Goal: Task Accomplishment & Management: Complete application form

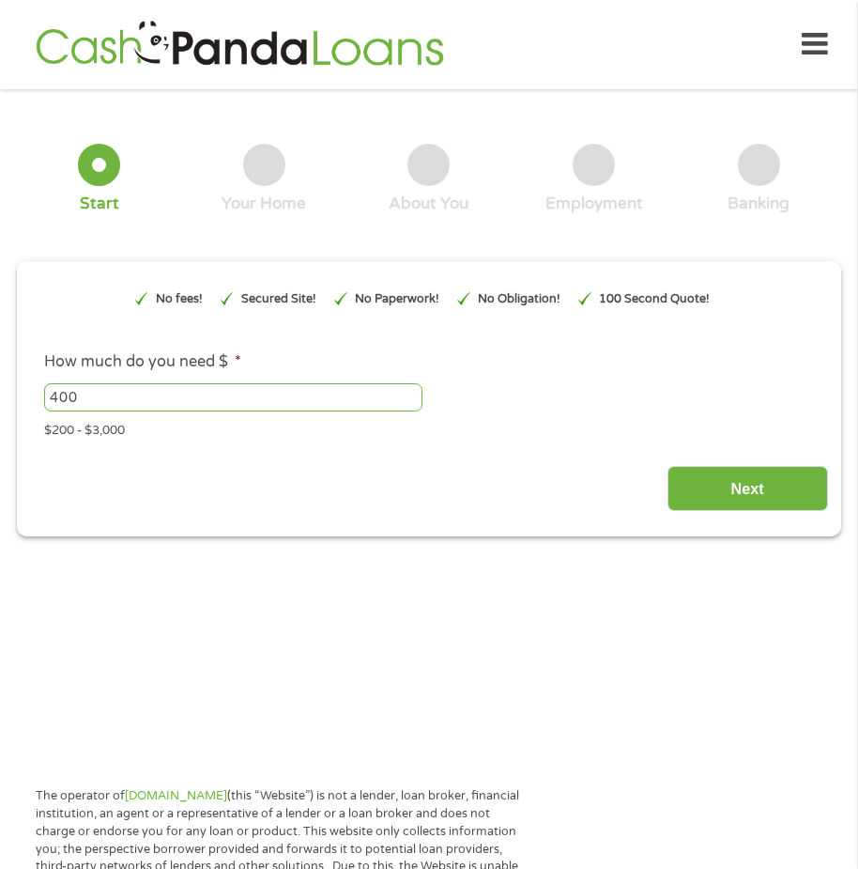
scroll to position [9, 0]
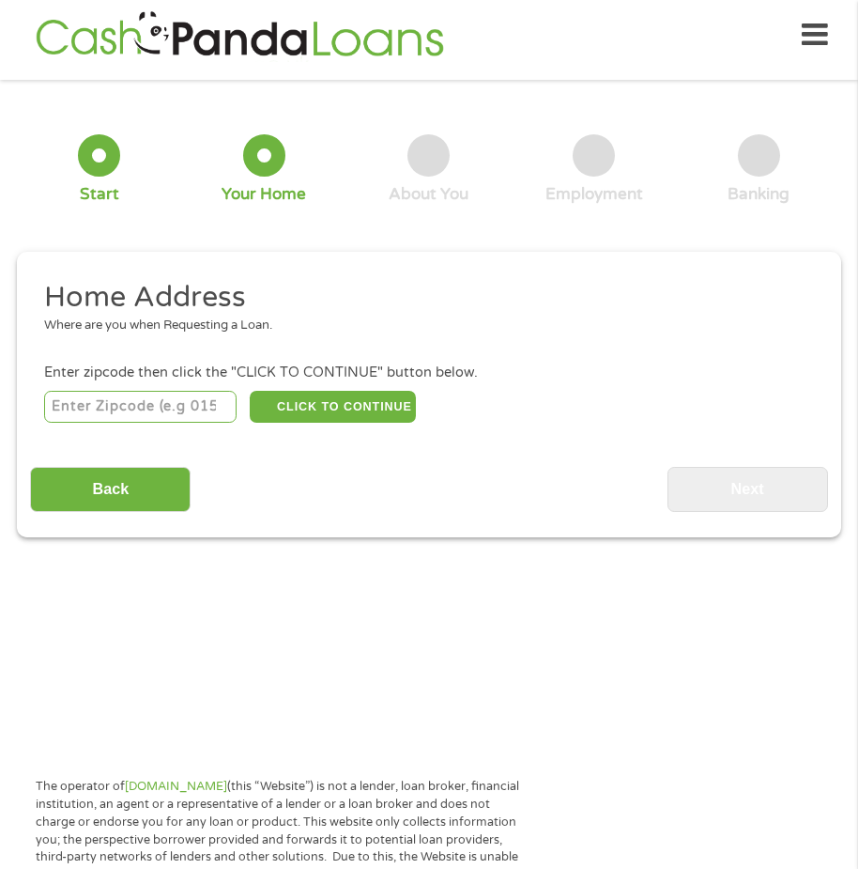
click at [136, 407] on input "number" at bounding box center [140, 407] width 193 height 32
type input "28213"
click at [332, 399] on button "CLICK TO CONTINUE" at bounding box center [332, 407] width 165 height 32
type input "28213"
type input "Charlotte"
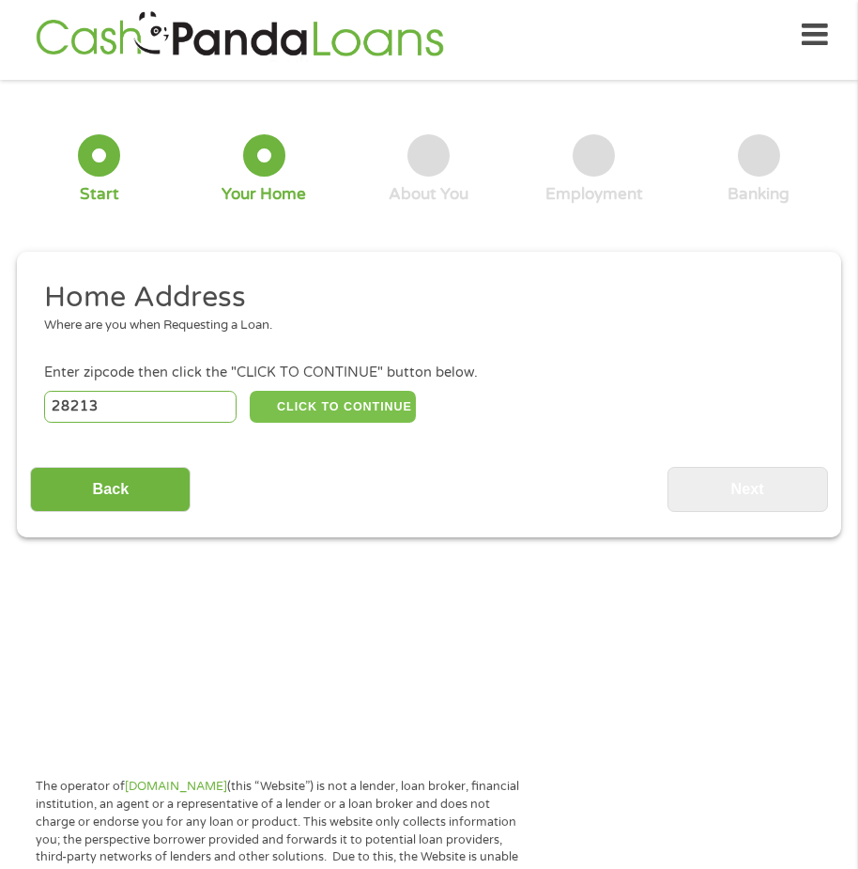
select select "[US_STATE]"
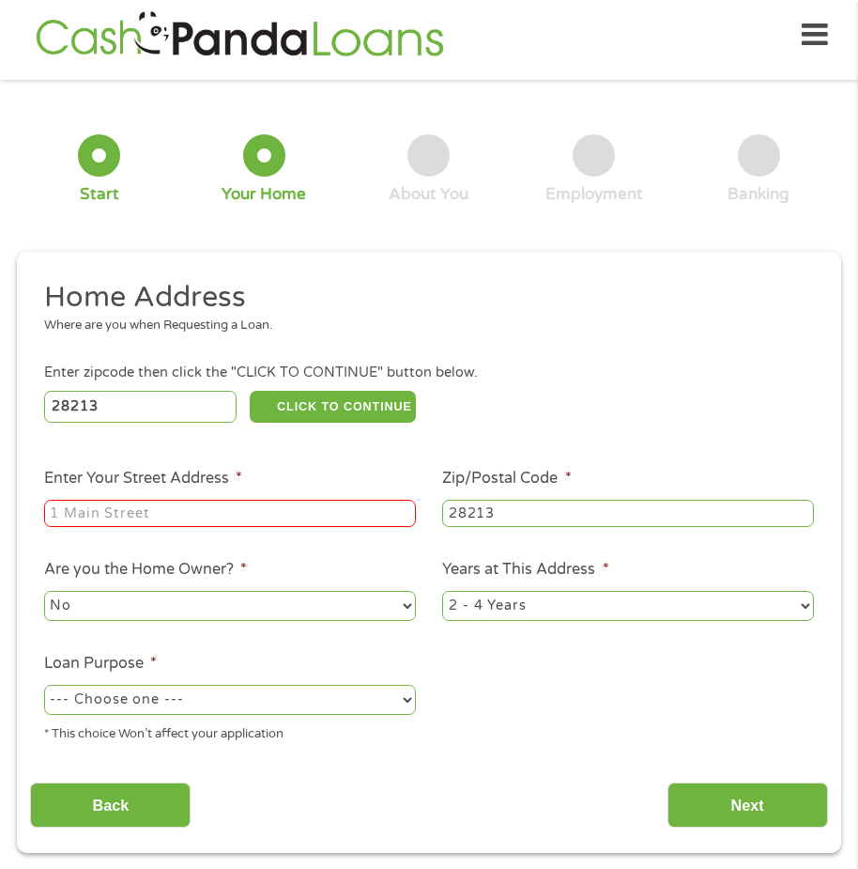
click at [119, 521] on input "Enter Your Street Address *" at bounding box center [230, 514] width 372 height 28
type input "[STREET_ADDRESS]"
click at [413, 702] on select "--- Choose one --- Pay Bills Debt Consolidation Home Improvement Major Purchase…" at bounding box center [230, 700] width 372 height 30
select select "shorttermcash"
click at [44, 685] on select "--- Choose one --- Pay Bills Debt Consolidation Home Improvement Major Purchase…" at bounding box center [230, 700] width 372 height 30
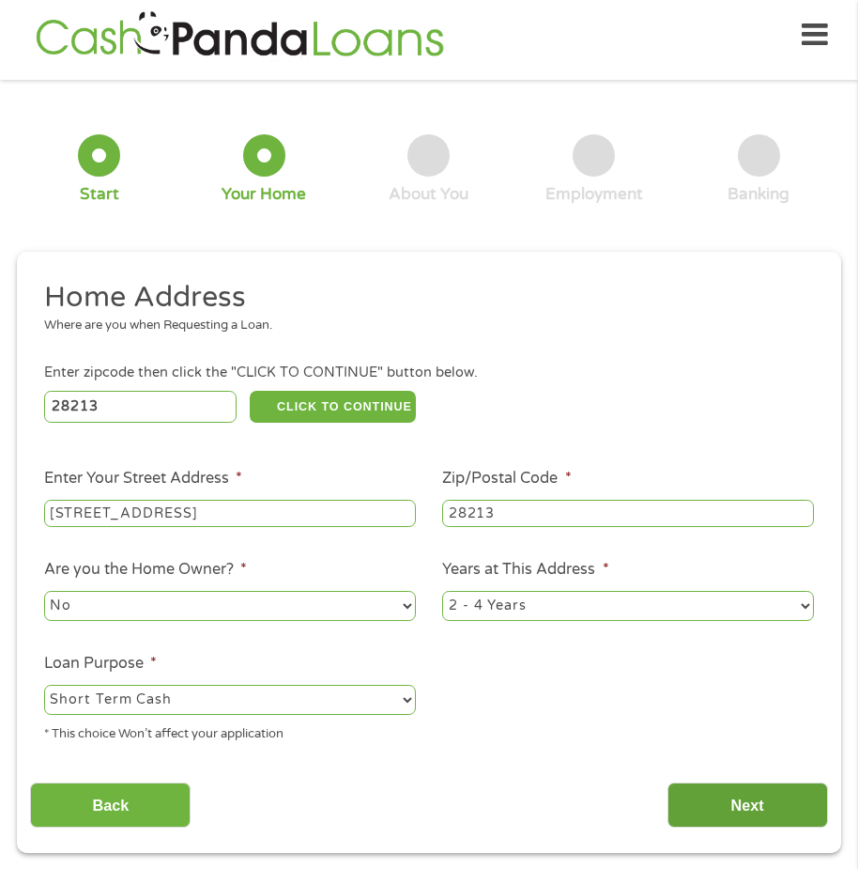
click at [746, 804] on input "Next" at bounding box center [748, 805] width 161 height 46
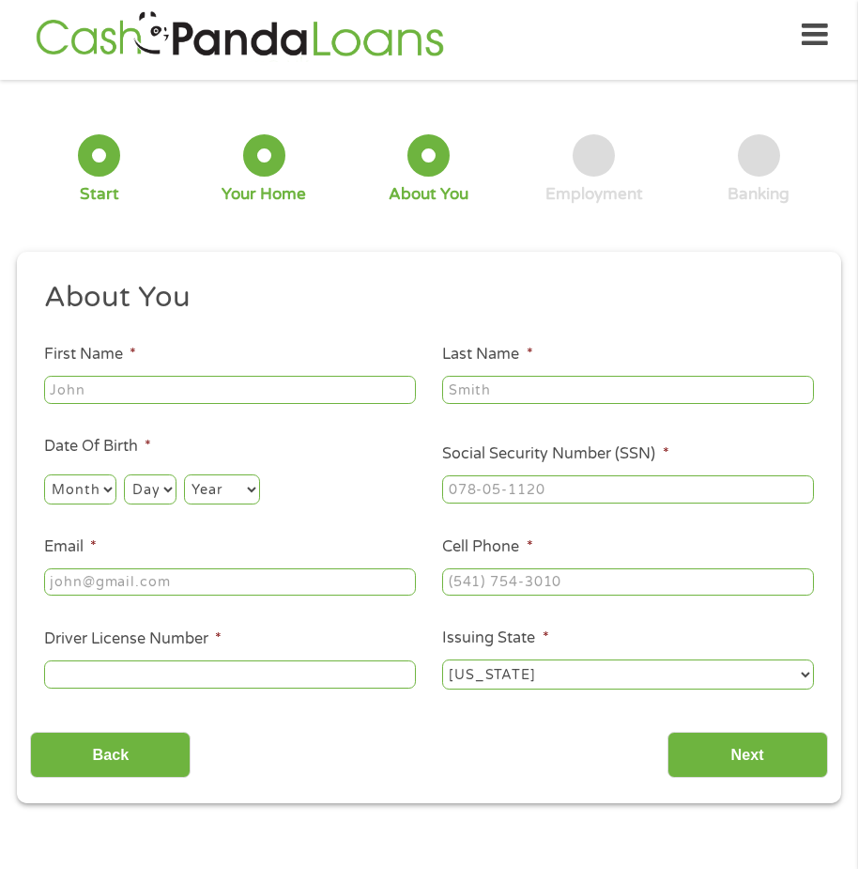
click at [155, 392] on input "First Name *" at bounding box center [230, 390] width 372 height 28
type input "[PERSON_NAME]"
click at [529, 391] on input "Last Name *" at bounding box center [628, 390] width 372 height 28
type input "[PERSON_NAME]"
click at [99, 482] on select "Month 1 2 3 4 5 6 7 8 9 10 11 12" at bounding box center [80, 489] width 72 height 30
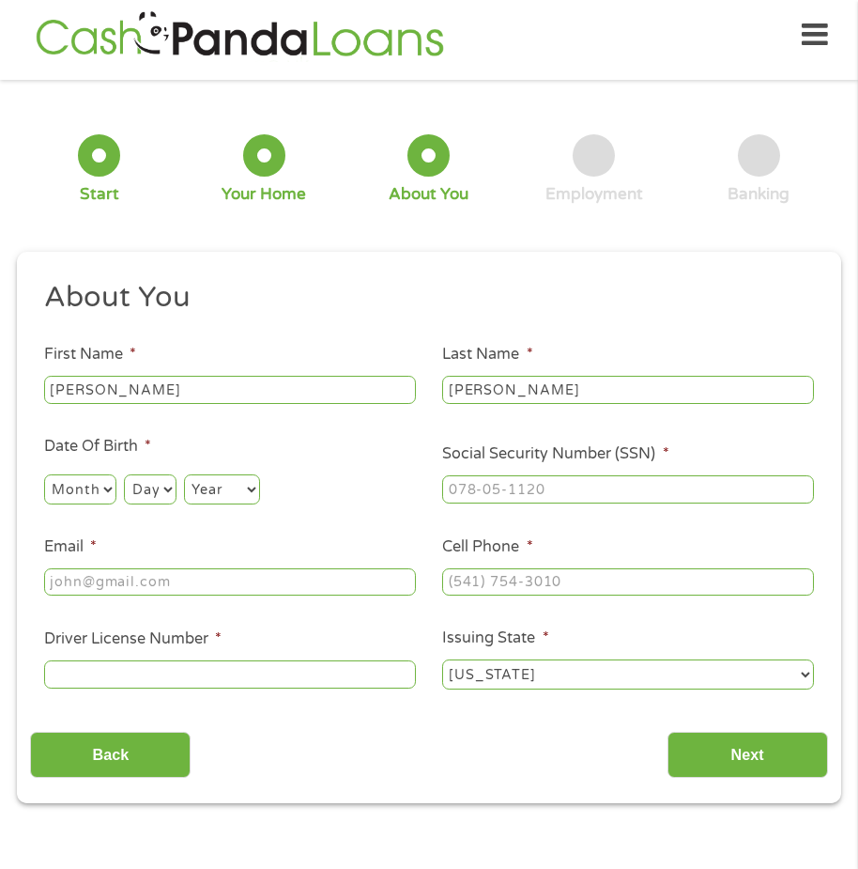
select select "2"
click at [44, 474] on select "Month 1 2 3 4 5 6 7 8 9 10 11 12" at bounding box center [80, 489] width 72 height 30
click at [153, 488] on select "Day 1 2 3 4 5 6 7 8 9 10 11 12 13 14 15 16 17 18 19 20 21 22 23 24 25 26 27 28 …" at bounding box center [150, 489] width 52 height 30
select select "8"
click at [124, 474] on select "Day 1 2 3 4 5 6 7 8 9 10 11 12 13 14 15 16 17 18 19 20 21 22 23 24 25 26 27 28 …" at bounding box center [150, 489] width 52 height 30
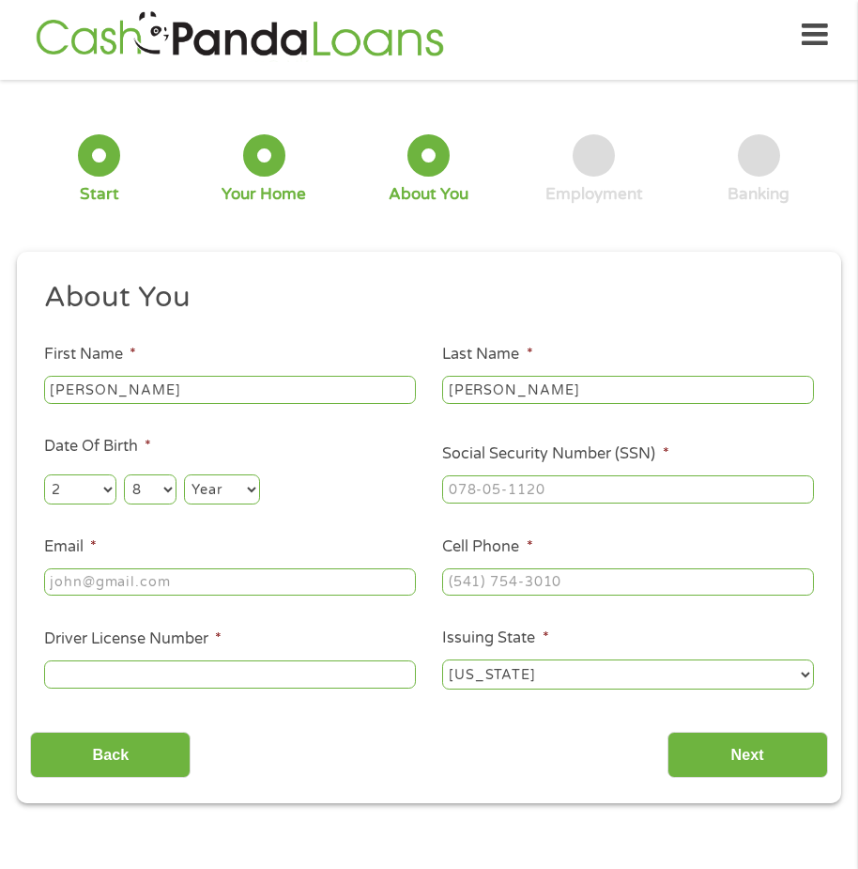
click at [247, 488] on select "Year [DATE] 2006 2005 2004 2003 2002 2001 2000 1999 1998 1997 1996 1995 1994 19…" at bounding box center [222, 489] width 76 height 30
select select "1982"
click at [184, 474] on select "Year [DATE] 2006 2005 2004 2003 2002 2001 2000 1999 1998 1997 1996 1995 1994 19…" at bounding box center [222, 489] width 76 height 30
click at [563, 487] on input "___-__-____" at bounding box center [628, 489] width 372 height 28
click at [451, 485] on input "___-__-____" at bounding box center [628, 489] width 372 height 28
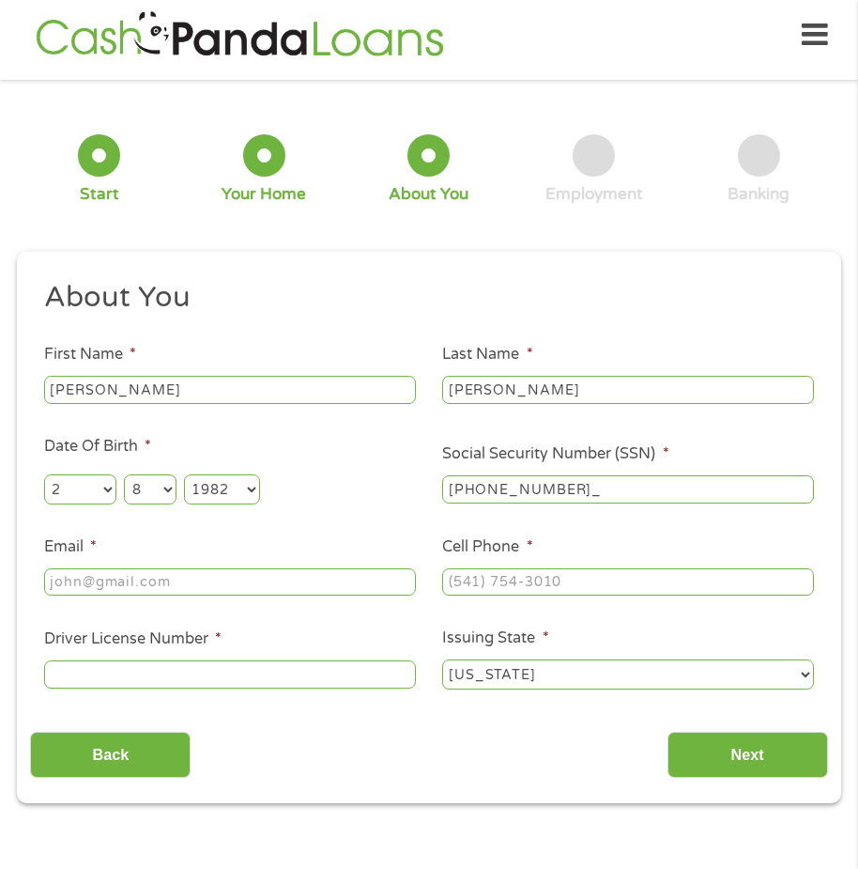
type input "424-19-9011"
click at [172, 582] on input "Email *" at bounding box center [230, 582] width 372 height 28
type input "[EMAIL_ADDRESS][DOMAIN_NAME]"
click at [540, 584] on input "(___) ___-____" at bounding box center [628, 582] width 372 height 28
type input "[PHONE_NUMBER]"
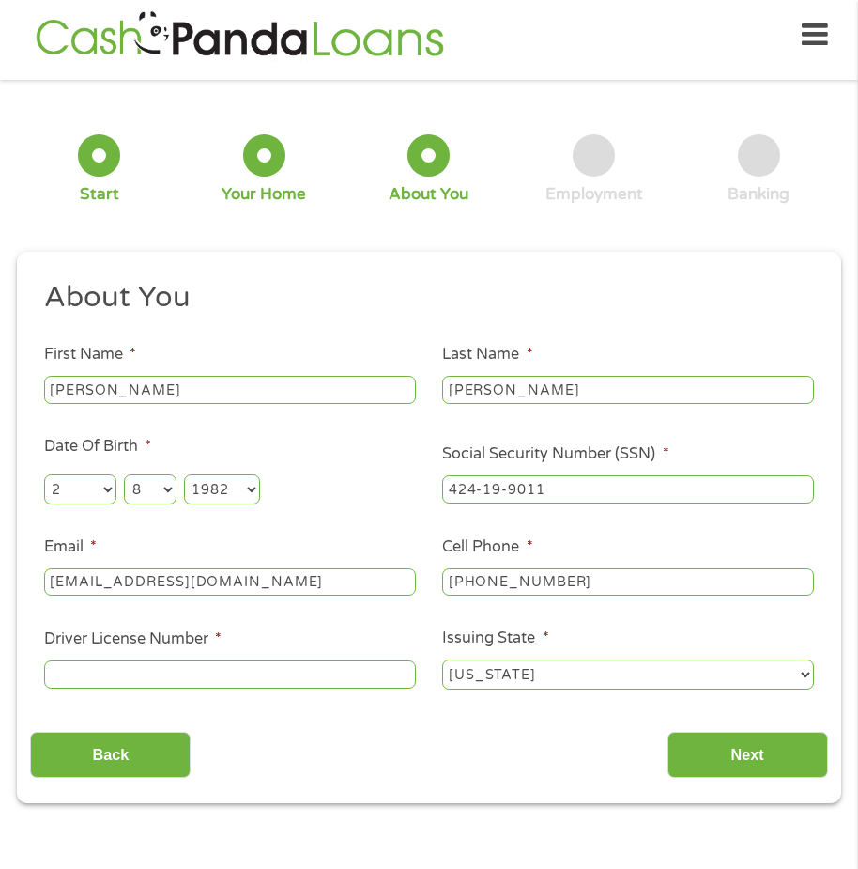
drag, startPoint x: 296, startPoint y: 677, endPoint x: 299, endPoint y: 654, distance: 23.6
click at [299, 671] on input "Driver License Number *" at bounding box center [230, 674] width 372 height 28
type input "059244562"
click at [804, 675] on select "[US_STATE] [US_STATE] [US_STATE] [US_STATE] [US_STATE] [US_STATE] [US_STATE] [U…" at bounding box center [628, 674] width 372 height 30
select select "[US_STATE]"
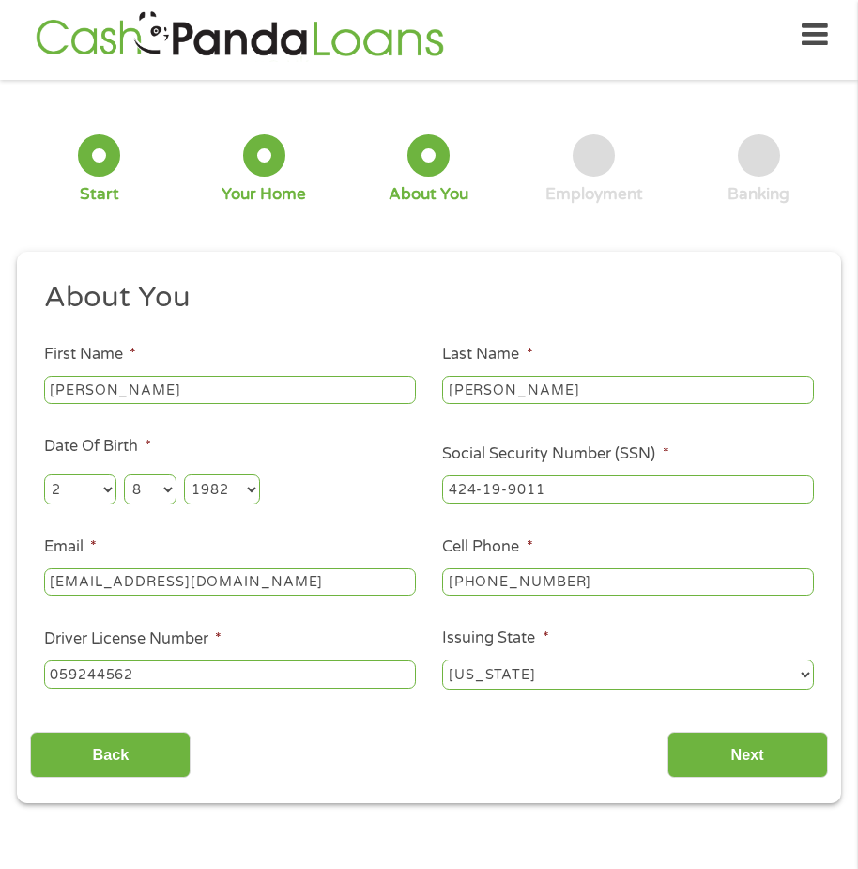
click at [442, 659] on select "[US_STATE] [US_STATE] [US_STATE] [US_STATE] [US_STATE] [US_STATE] [US_STATE] [U…" at bounding box center [628, 674] width 372 height 30
click at [754, 746] on input "Next" at bounding box center [748, 755] width 161 height 46
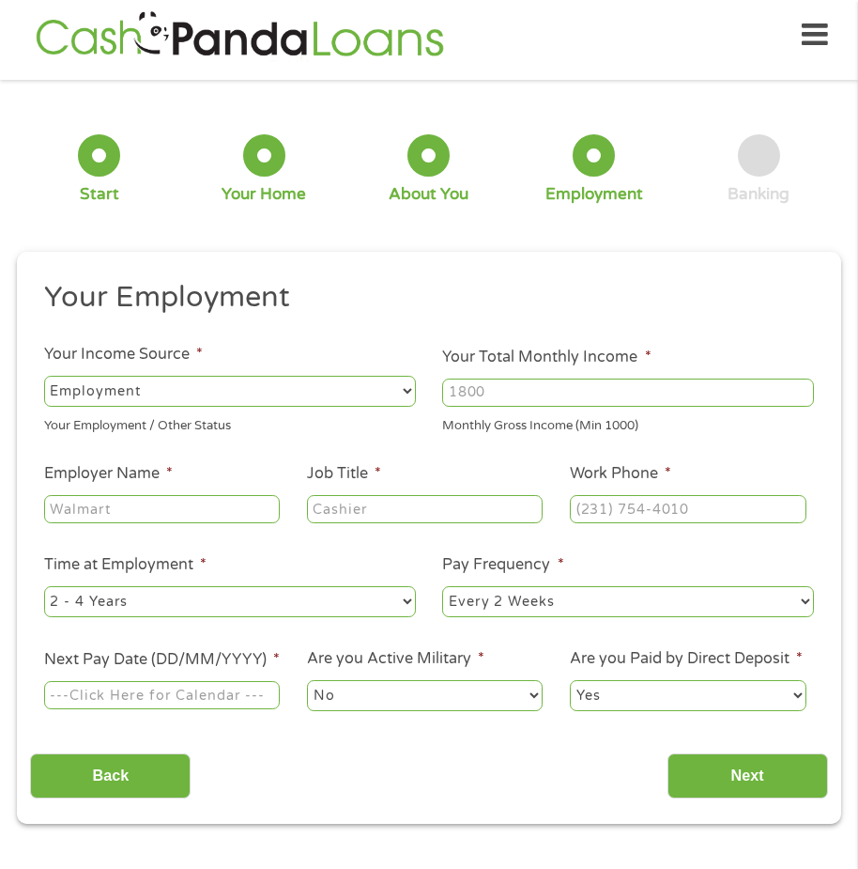
click at [520, 401] on input "Your Total Monthly Income *" at bounding box center [628, 392] width 372 height 28
type input "4000"
click at [142, 507] on input "Employer Name *" at bounding box center [162, 509] width 236 height 28
type input "[PERSON_NAME] trucking llc"
click at [352, 504] on input "Job Title *" at bounding box center [425, 509] width 236 height 28
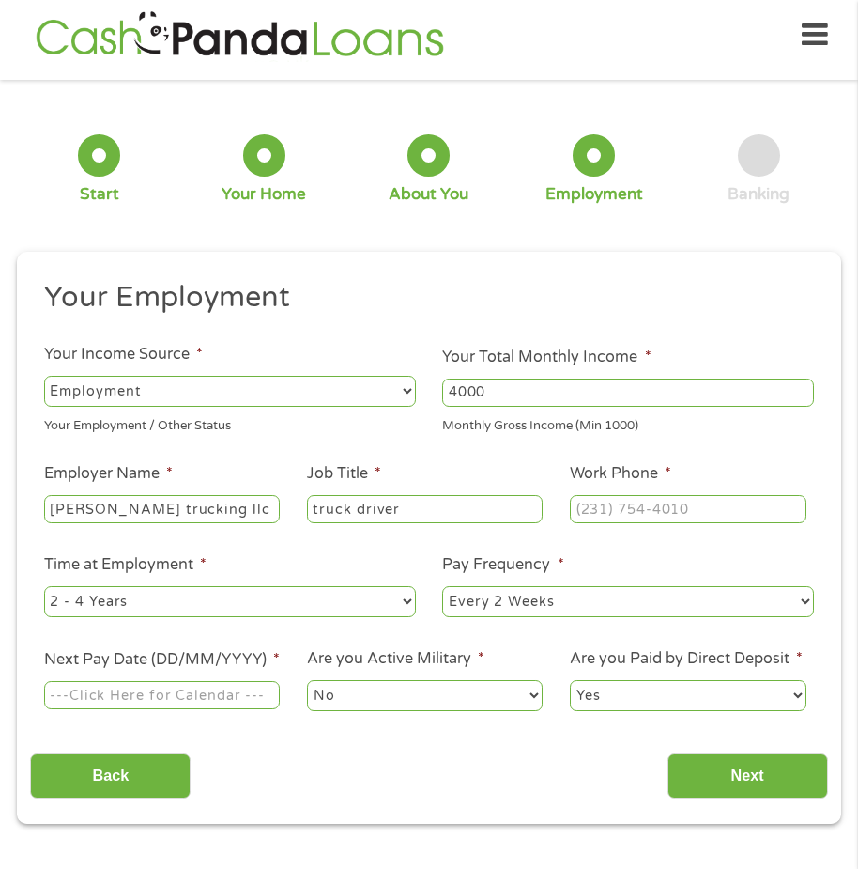
type input "truck driver"
click at [655, 515] on input "(___) ___-____" at bounding box center [688, 509] width 236 height 28
type input "[PHONE_NUMBER]"
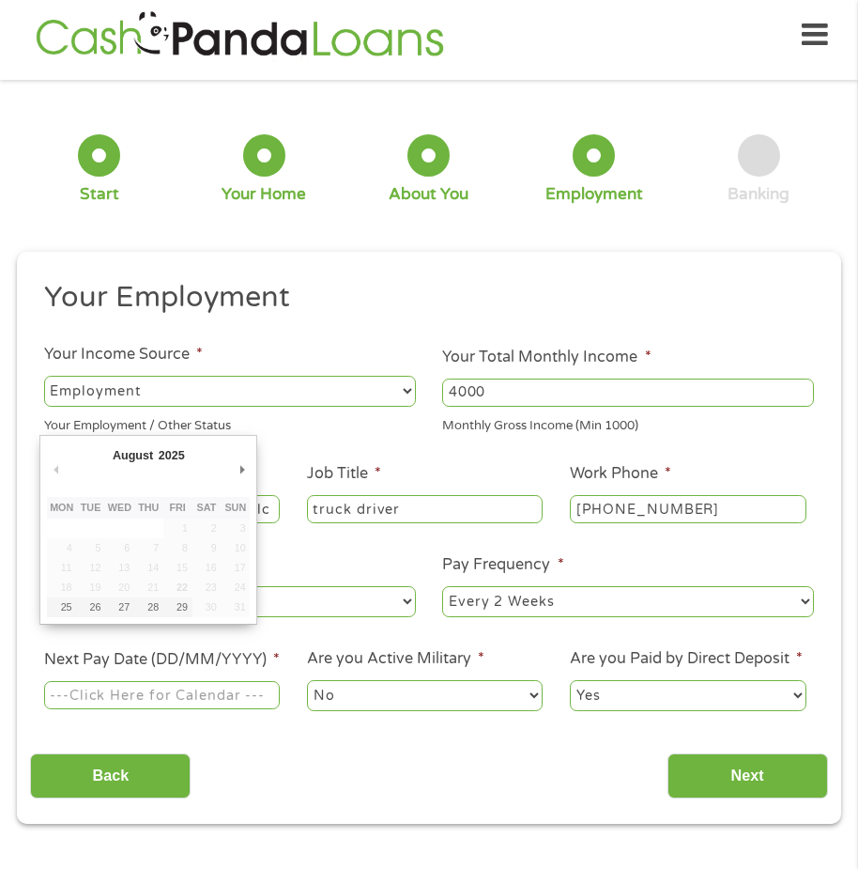
click at [177, 709] on input "Next Pay Date (DD/MM/YYYY) *" at bounding box center [162, 695] width 236 height 28
type input "[DATE]"
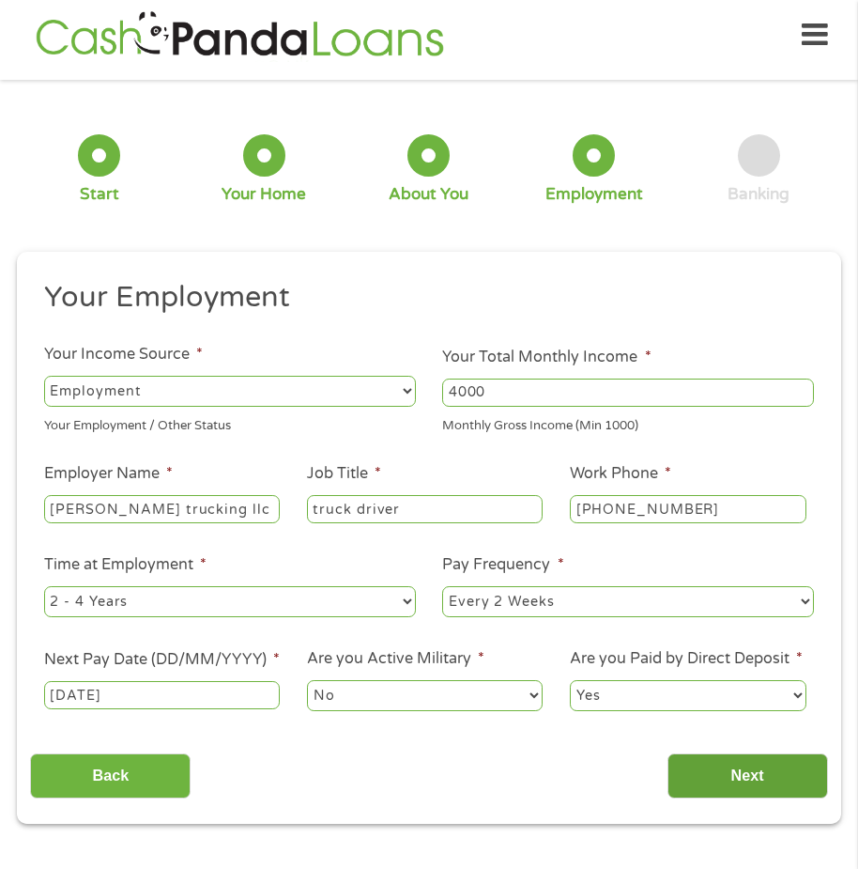
click at [736, 795] on input "Next" at bounding box center [748, 776] width 161 height 46
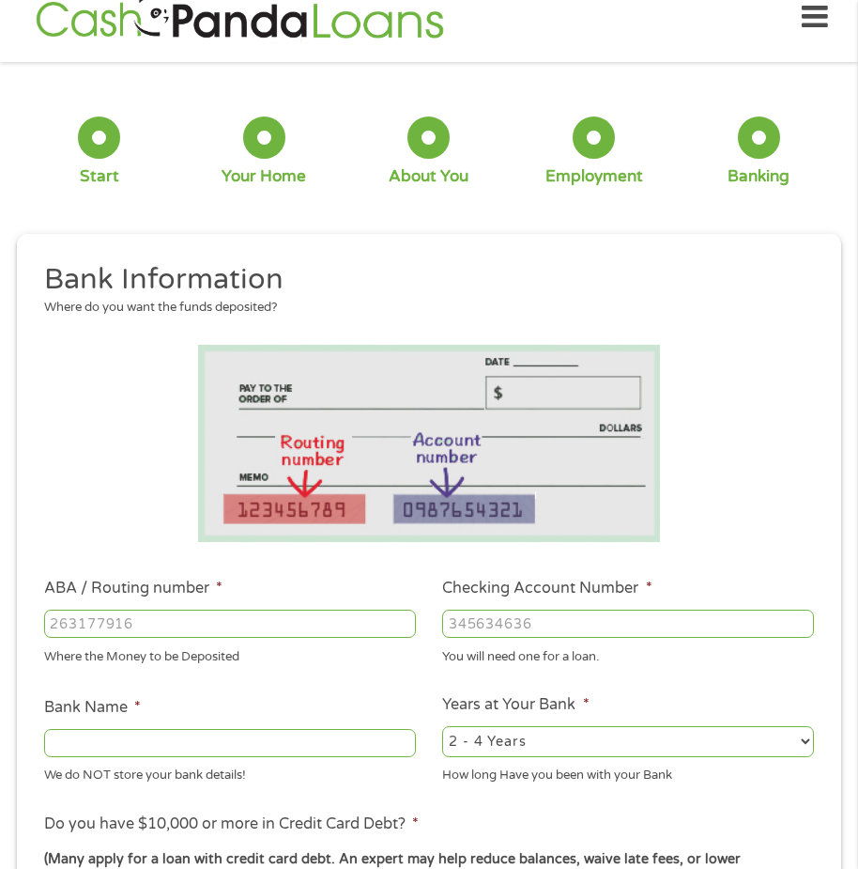
scroll to position [9, 0]
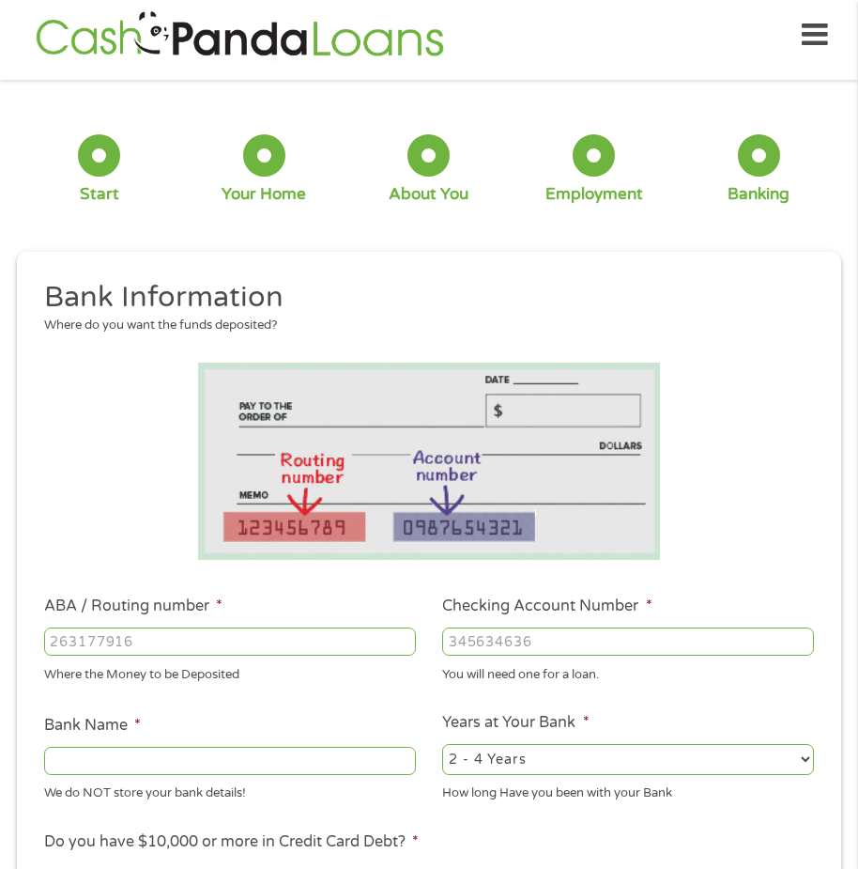
click at [183, 641] on input "ABA / Routing number *" at bounding box center [230, 641] width 372 height 28
type input "054000030"
type input "PNC BANK NA"
type input "054000030"
click at [534, 643] on input "Checking Account Number *" at bounding box center [628, 641] width 372 height 28
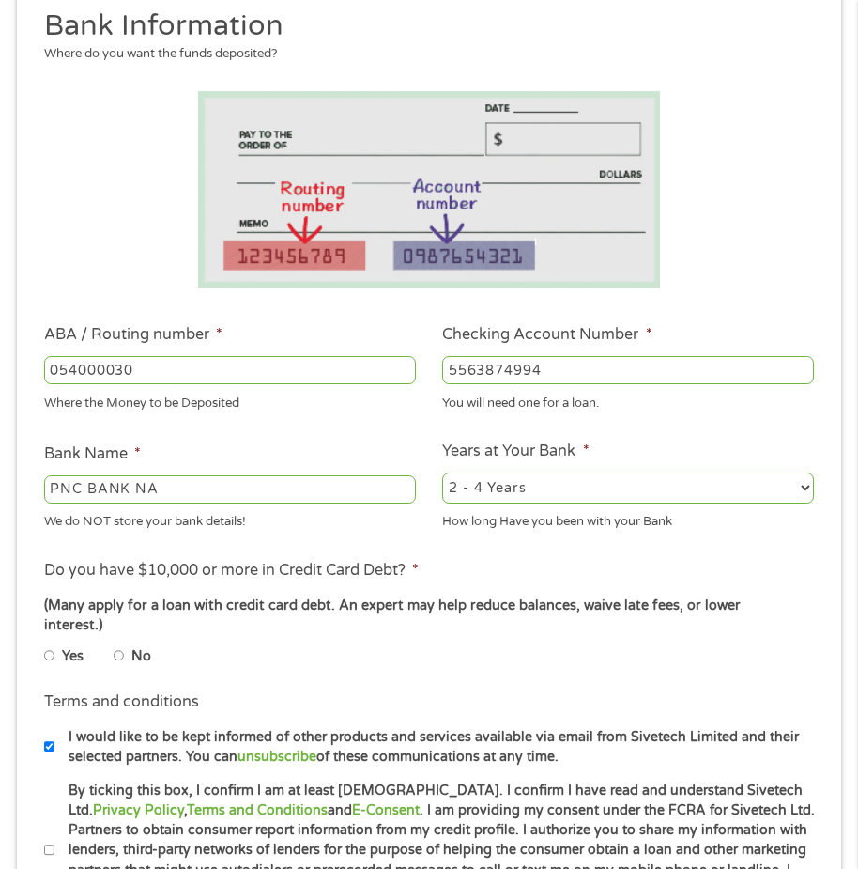
scroll to position [291, 0]
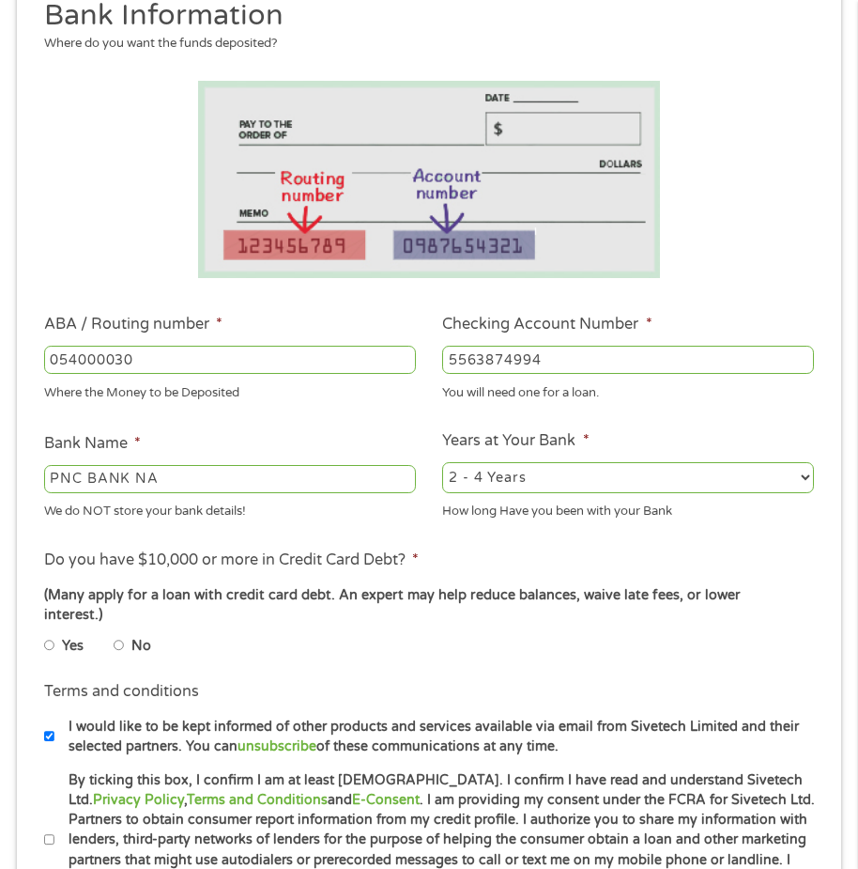
type input "5563874994"
click at [115, 634] on input "No" at bounding box center [119, 645] width 11 height 23
radio input "true"
click at [806, 479] on select "2 - 4 Years 6 - 12 Months 1 - 2 Years Over 4 Years" at bounding box center [628, 477] width 372 height 30
select select "24months"
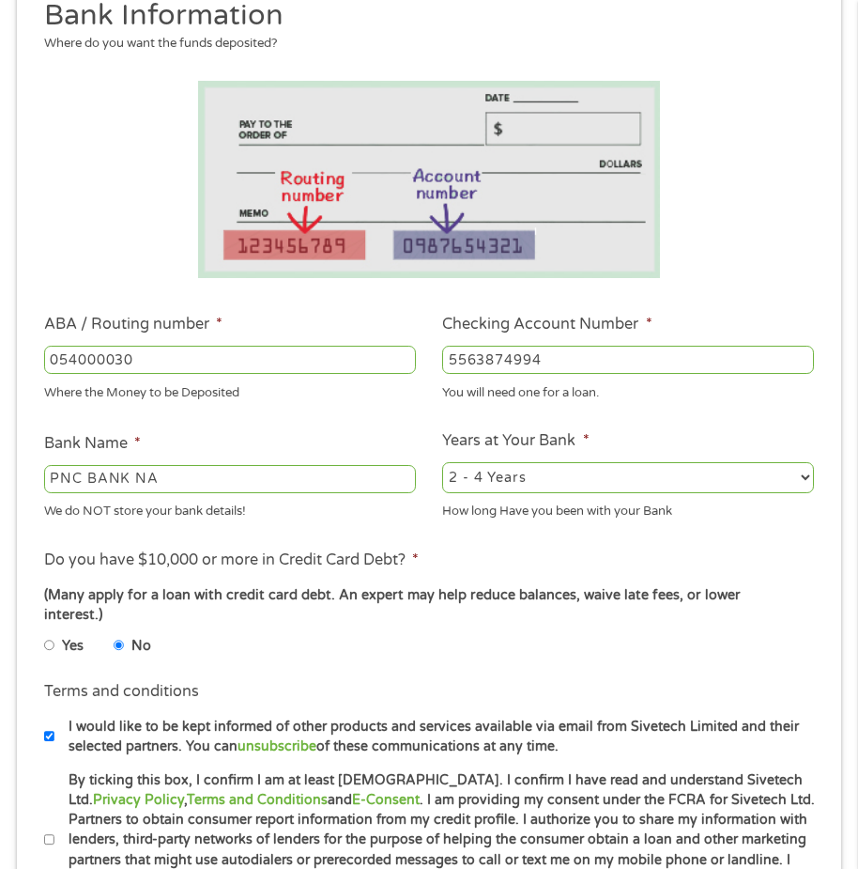
click at [442, 462] on select "2 - 4 Years 6 - 12 Months 1 - 2 Years Over 4 Years" at bounding box center [628, 477] width 372 height 30
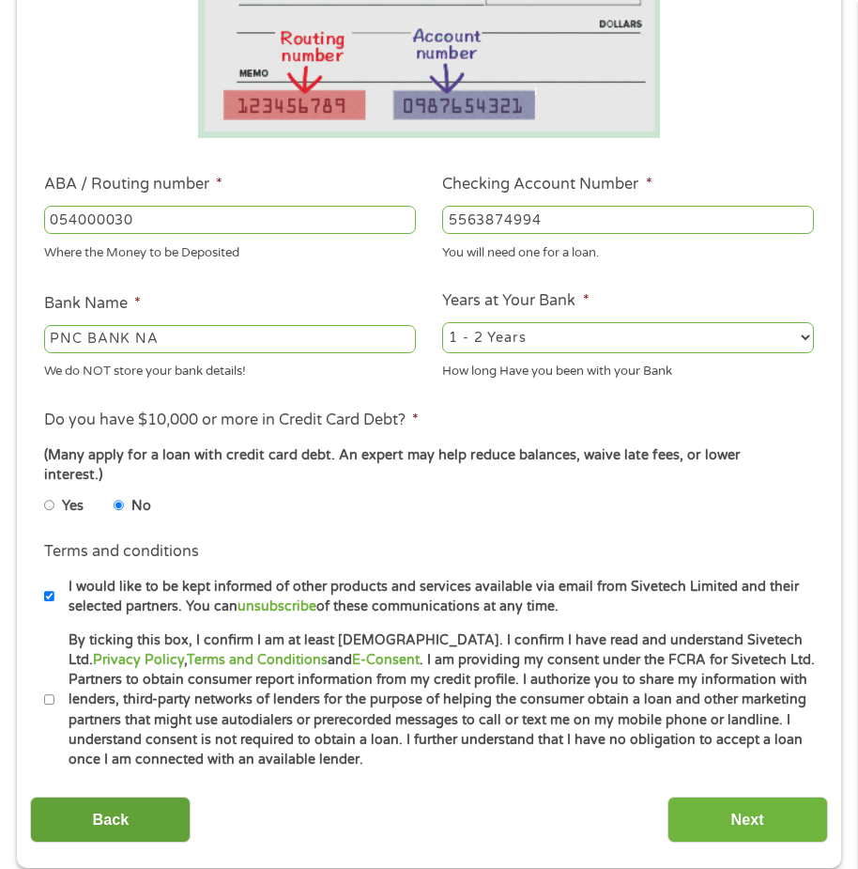
scroll to position [479, 0]
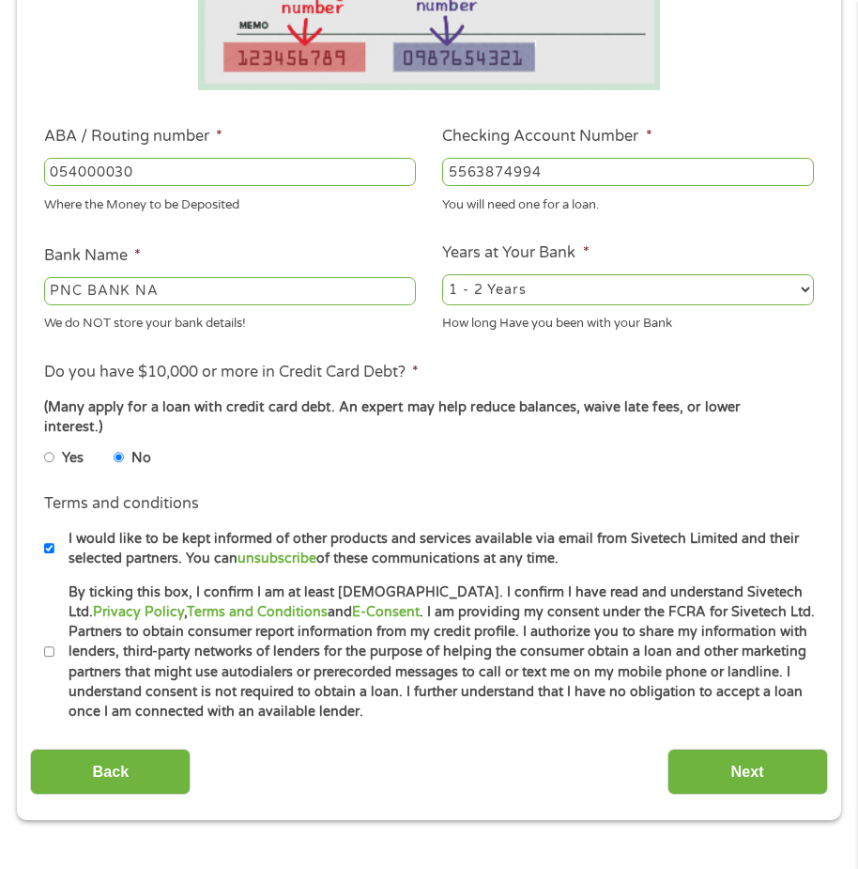
click at [48, 537] on input "I would like to be kept informed of other products and services available via e…" at bounding box center [49, 548] width 11 height 23
checkbox input "false"
click at [49, 640] on input "By ticking this box, I confirm I am at least [DEMOGRAPHIC_DATA]. I confirm I ha…" at bounding box center [49, 651] width 11 height 23
checkbox input "true"
click at [765, 757] on input "Next" at bounding box center [748, 772] width 161 height 46
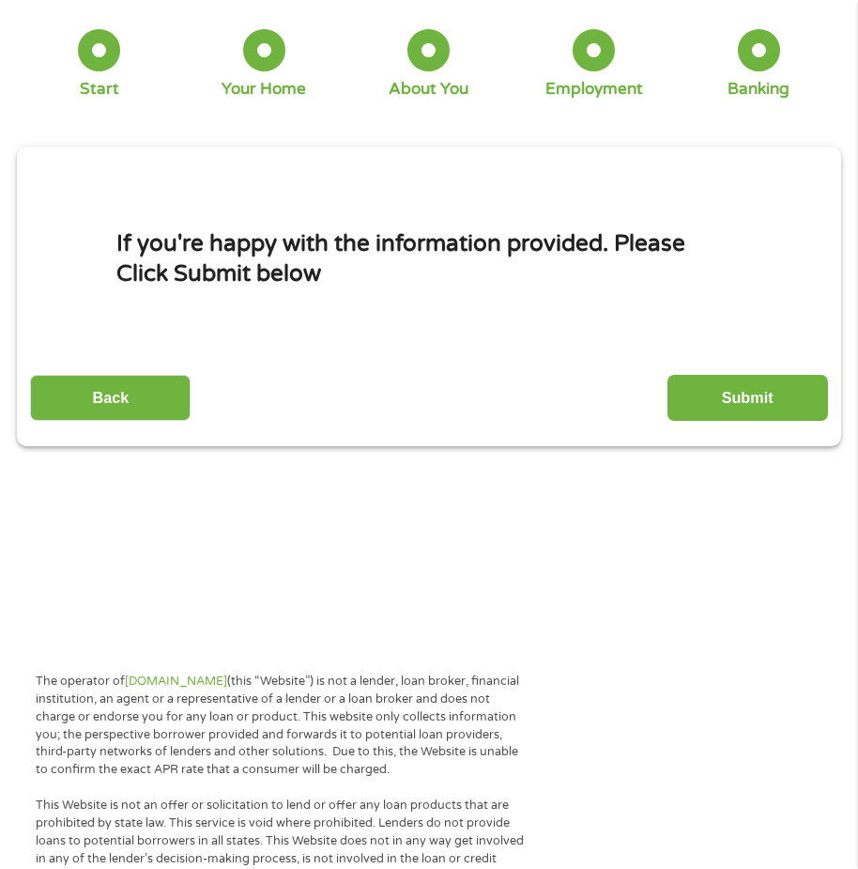
scroll to position [9, 0]
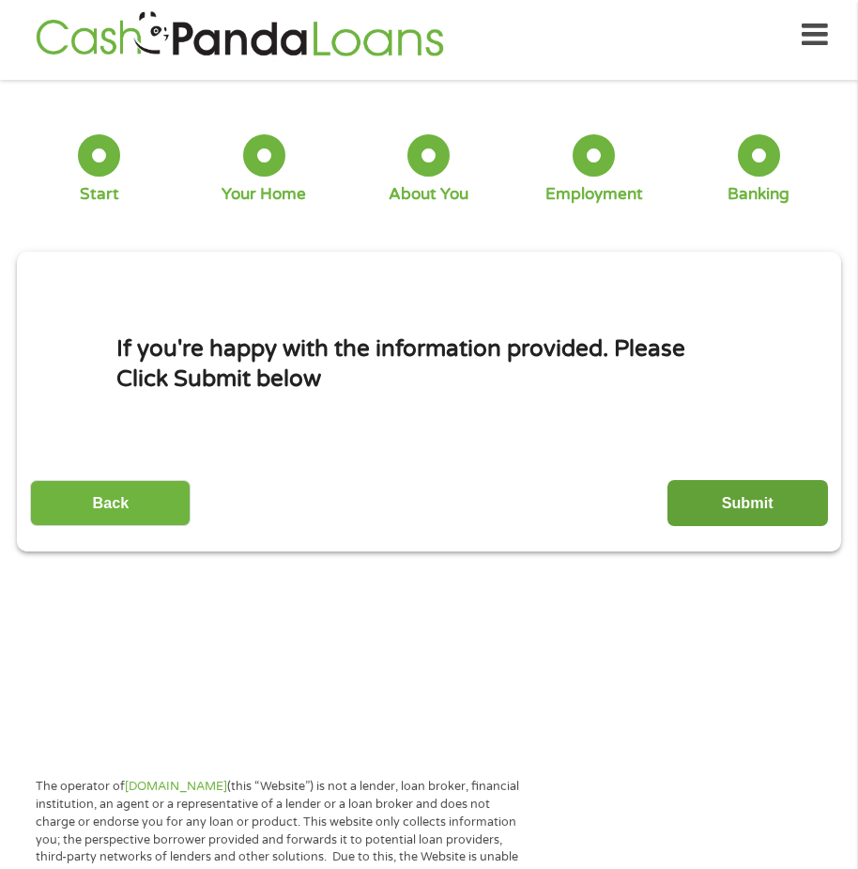
click at [750, 503] on input "Submit" at bounding box center [748, 503] width 161 height 46
